Goal: Task Accomplishment & Management: Complete application form

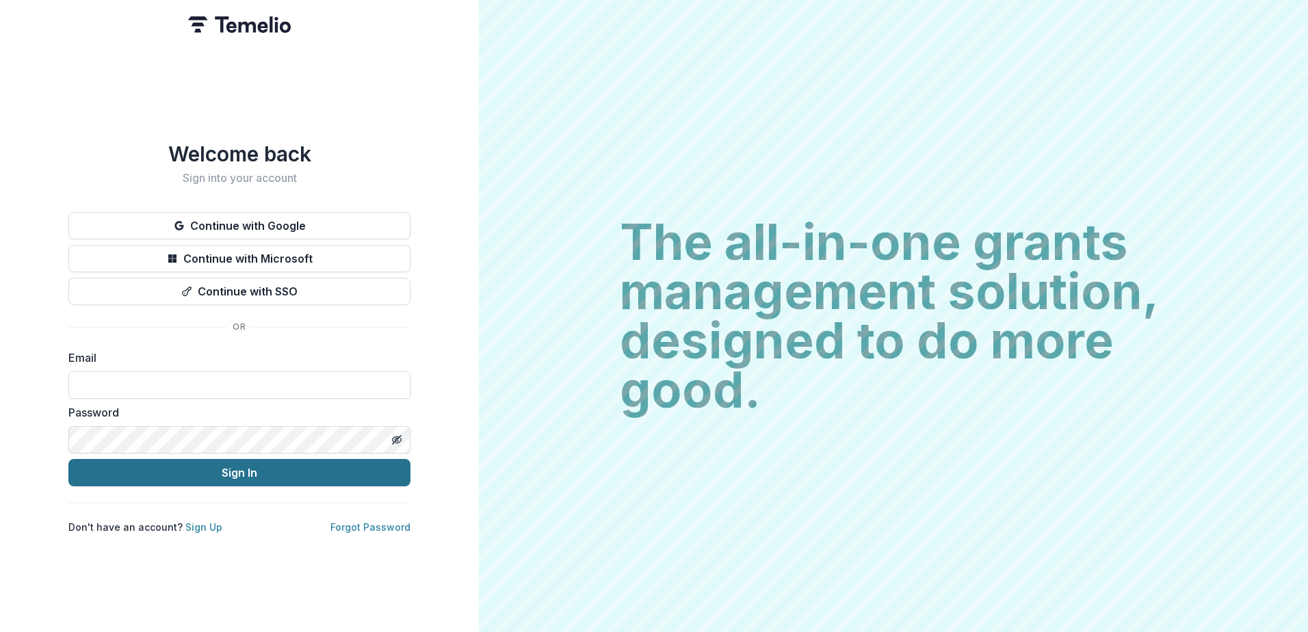
type input "**********"
click at [287, 222] on button "Sign In" at bounding box center [239, 472] width 342 height 27
